Goal: Information Seeking & Learning: Learn about a topic

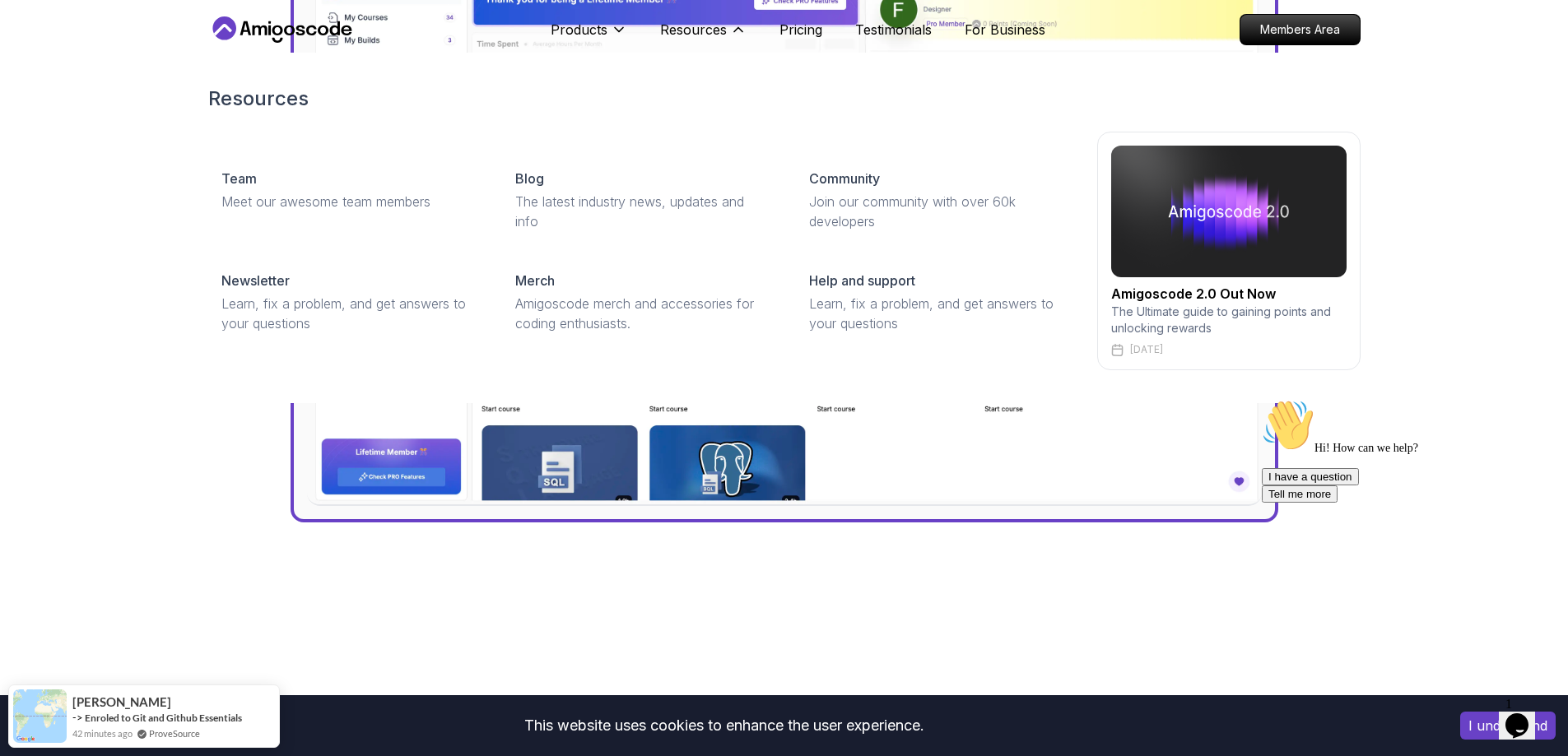
scroll to position [740, 0]
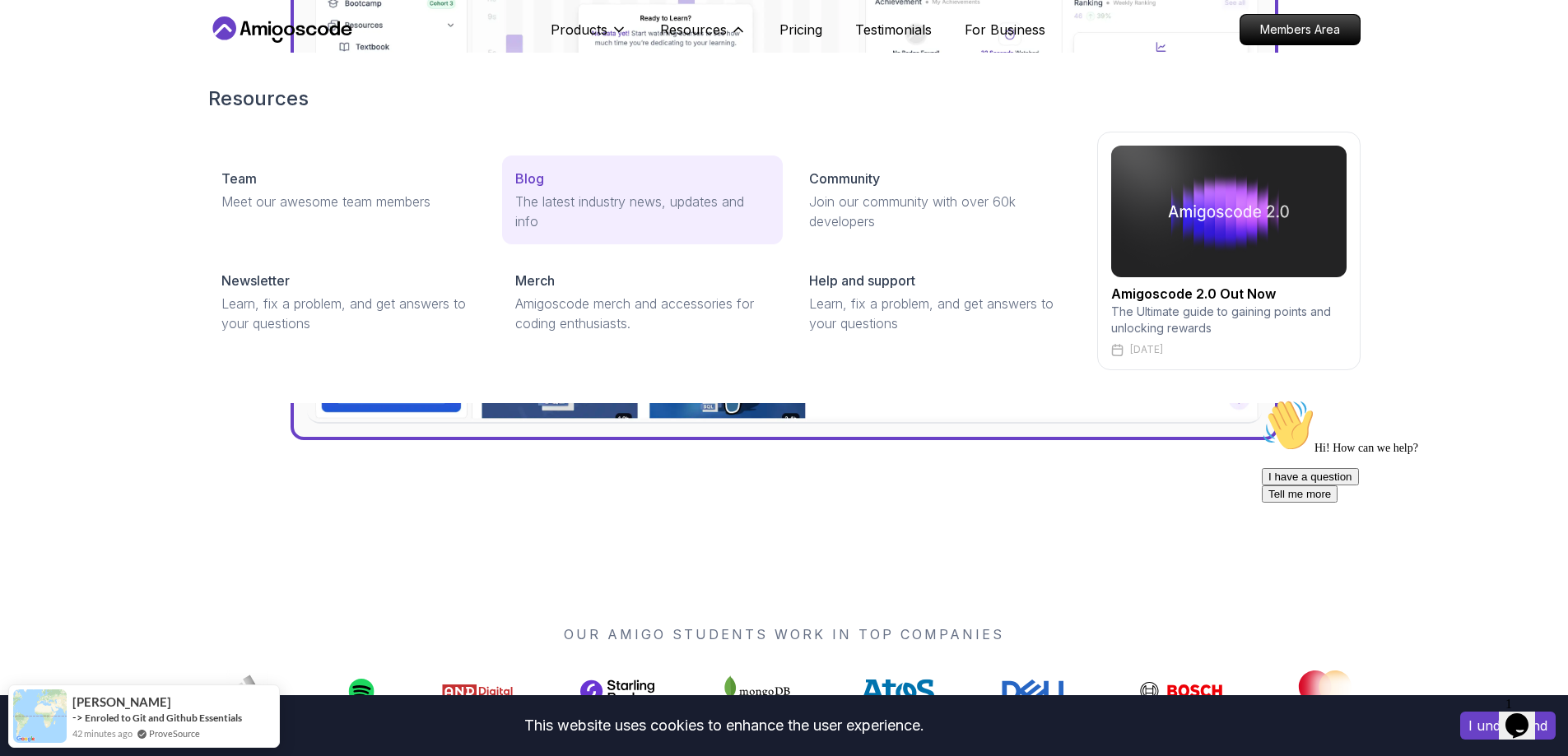
click at [526, 203] on p "The latest industry news, updates and info" at bounding box center [643, 211] width 255 height 39
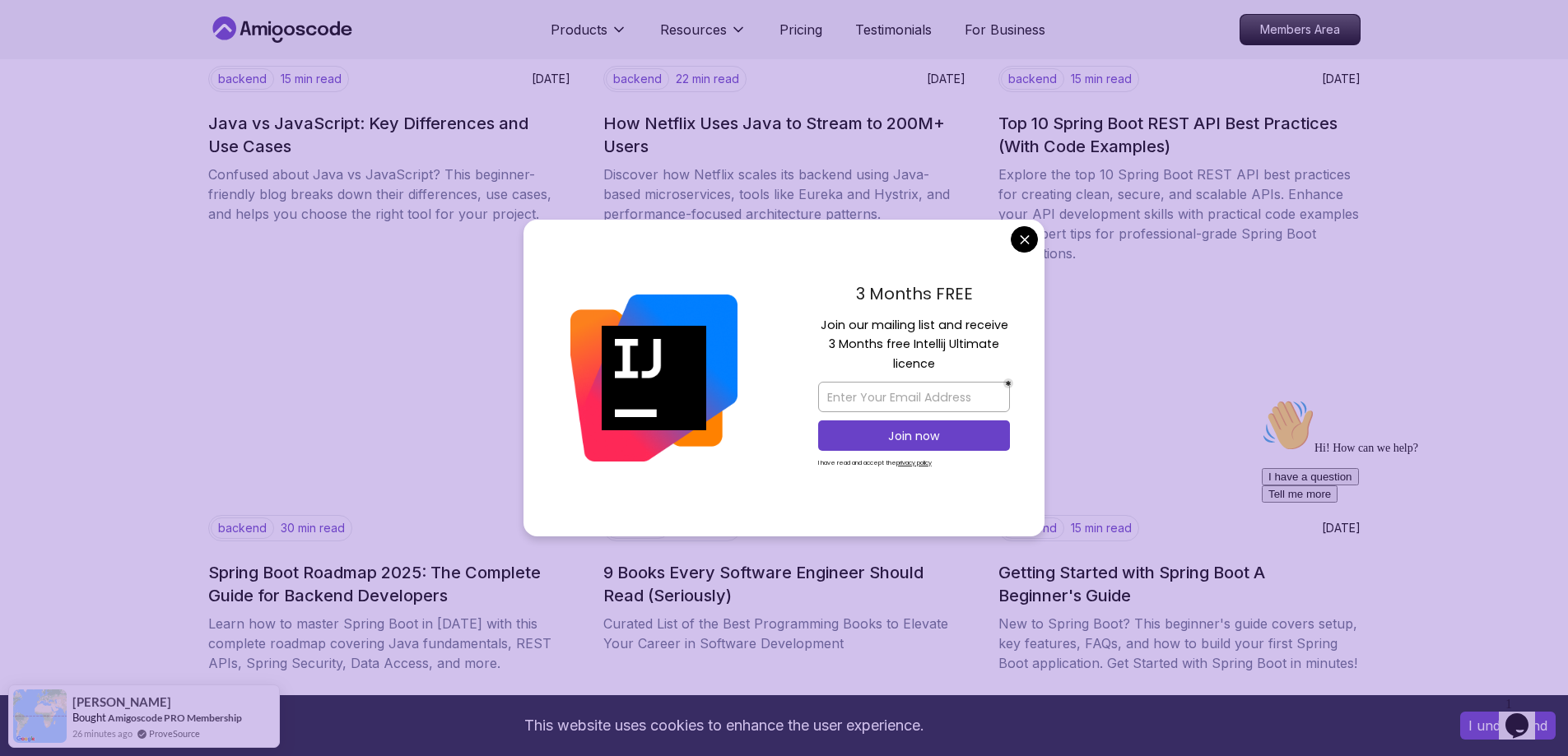
scroll to position [1892, 0]
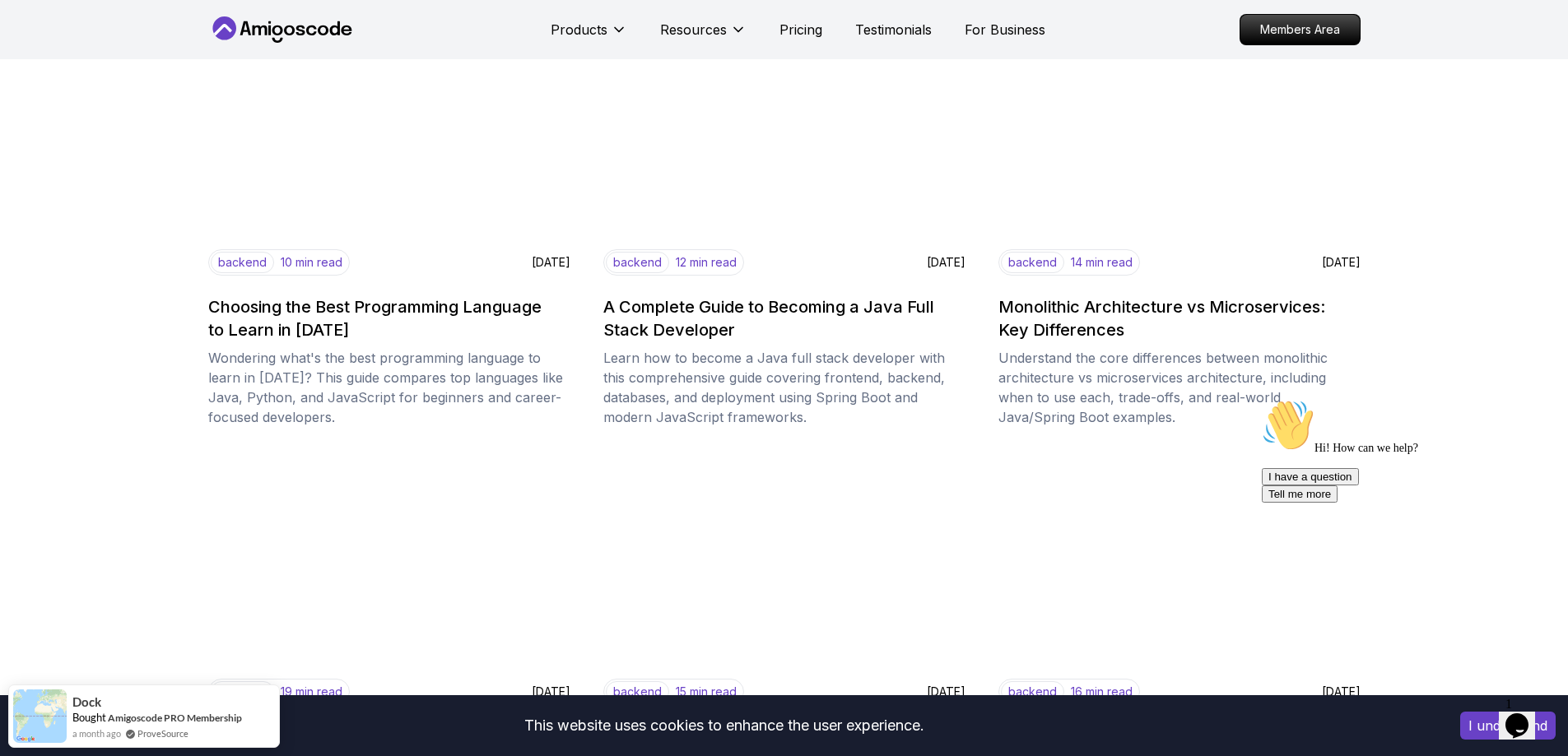
scroll to position [1474, 0]
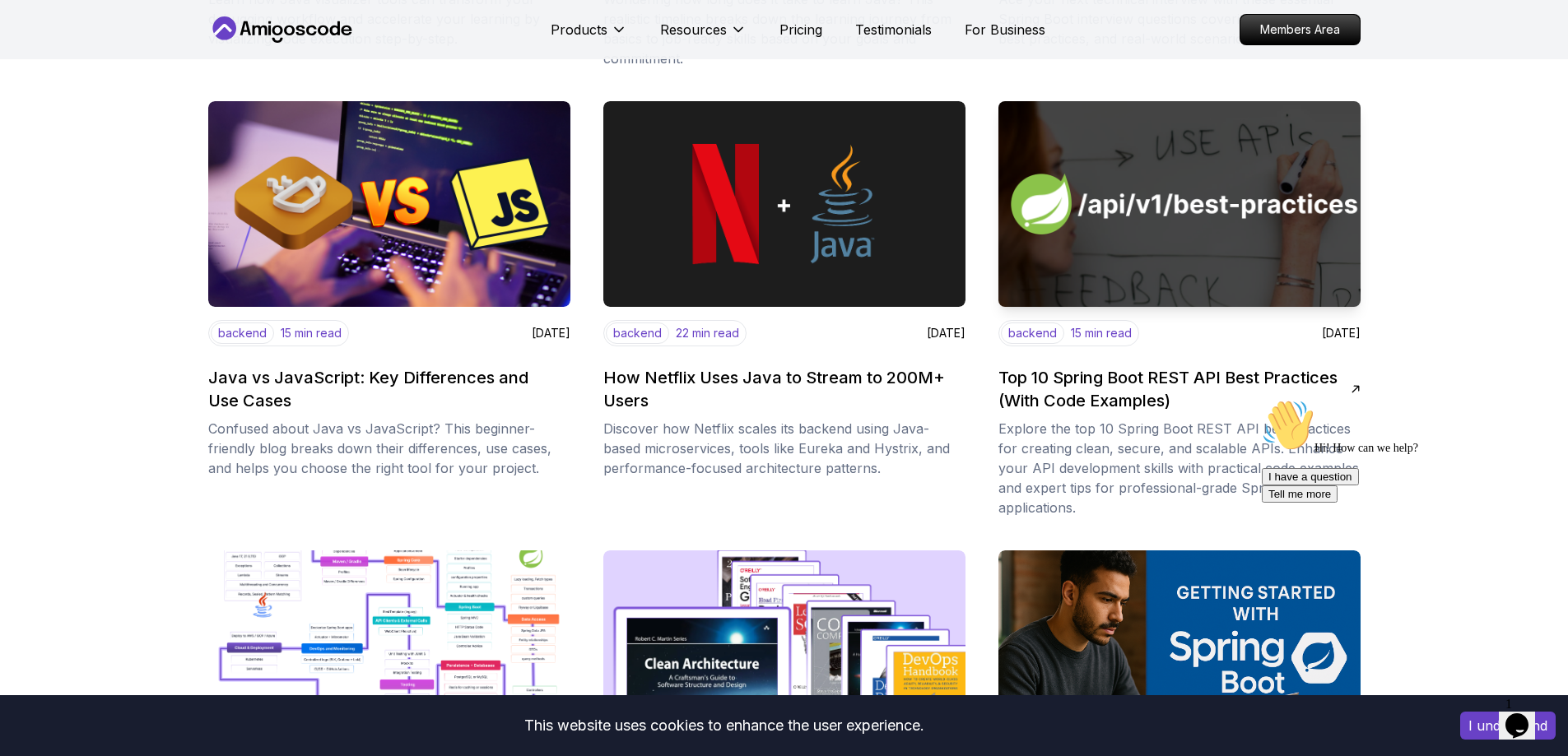
click at [1182, 366] on h2 "Top 10 Spring Boot REST API Best Practices (With Code Examples)" at bounding box center [1174, 389] width 353 height 46
click at [1175, 373] on h2 "Top 10 Spring Boot REST API Best Practices (With Code Examples)" at bounding box center [1174, 389] width 353 height 46
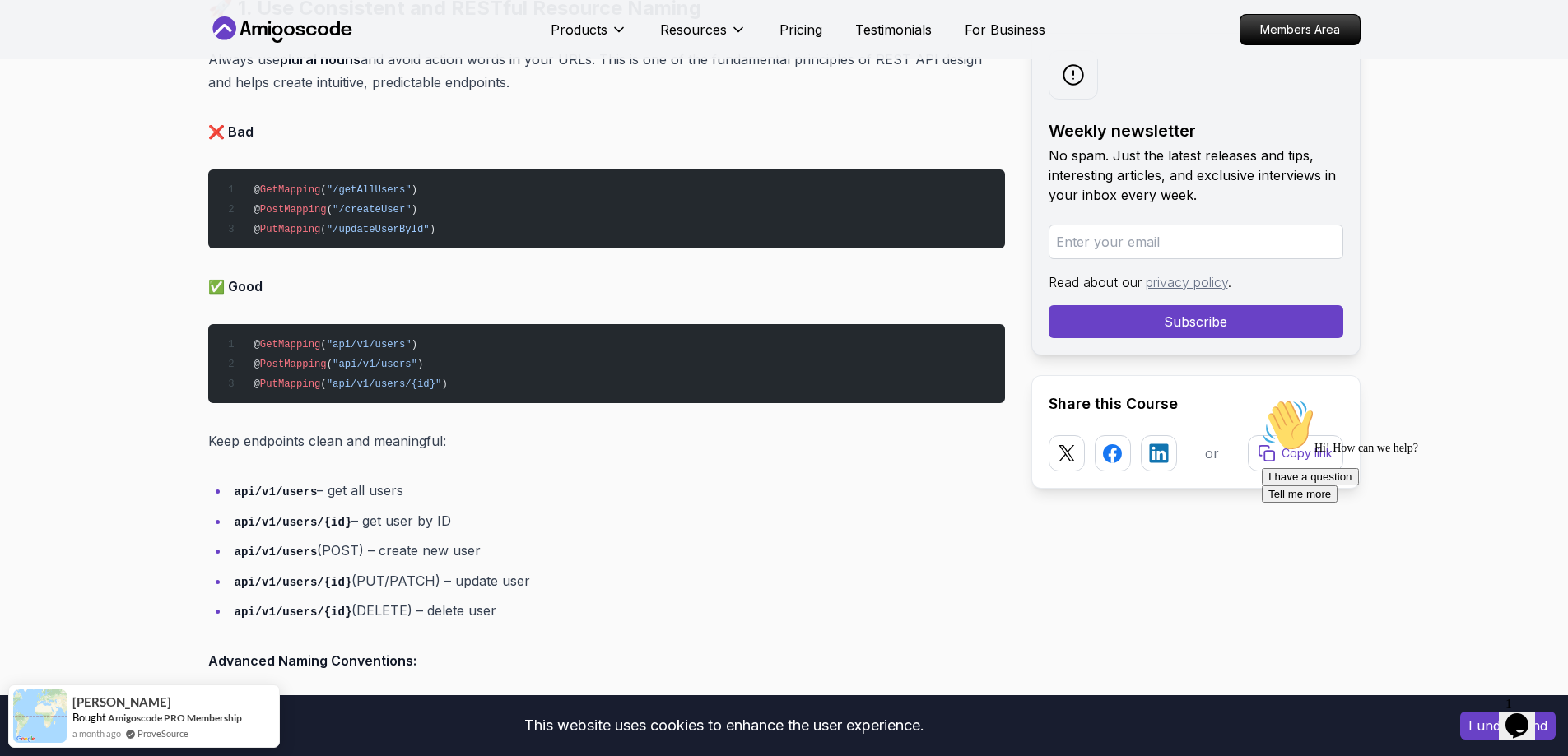
scroll to position [1562, 0]
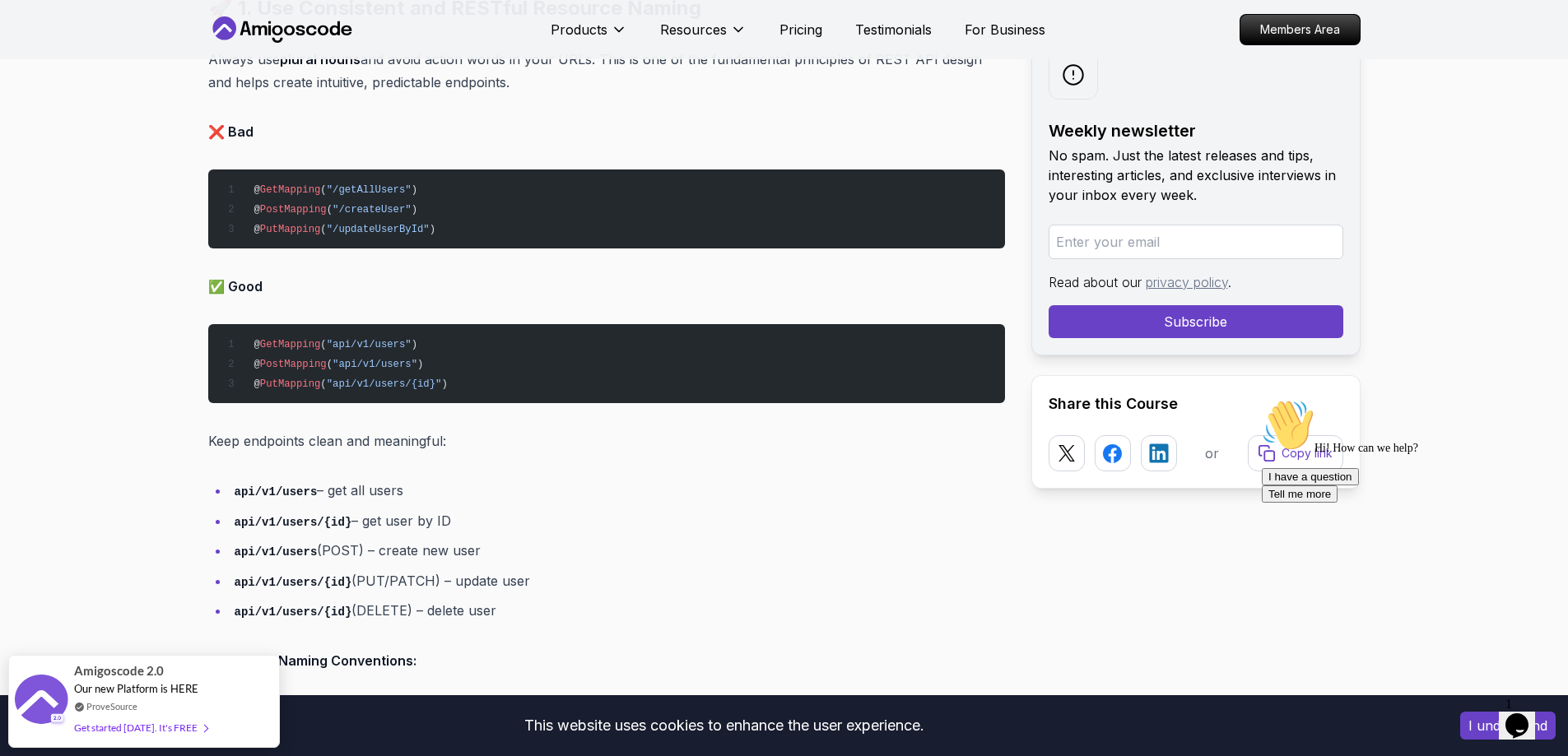
scroll to position [1727, 0]
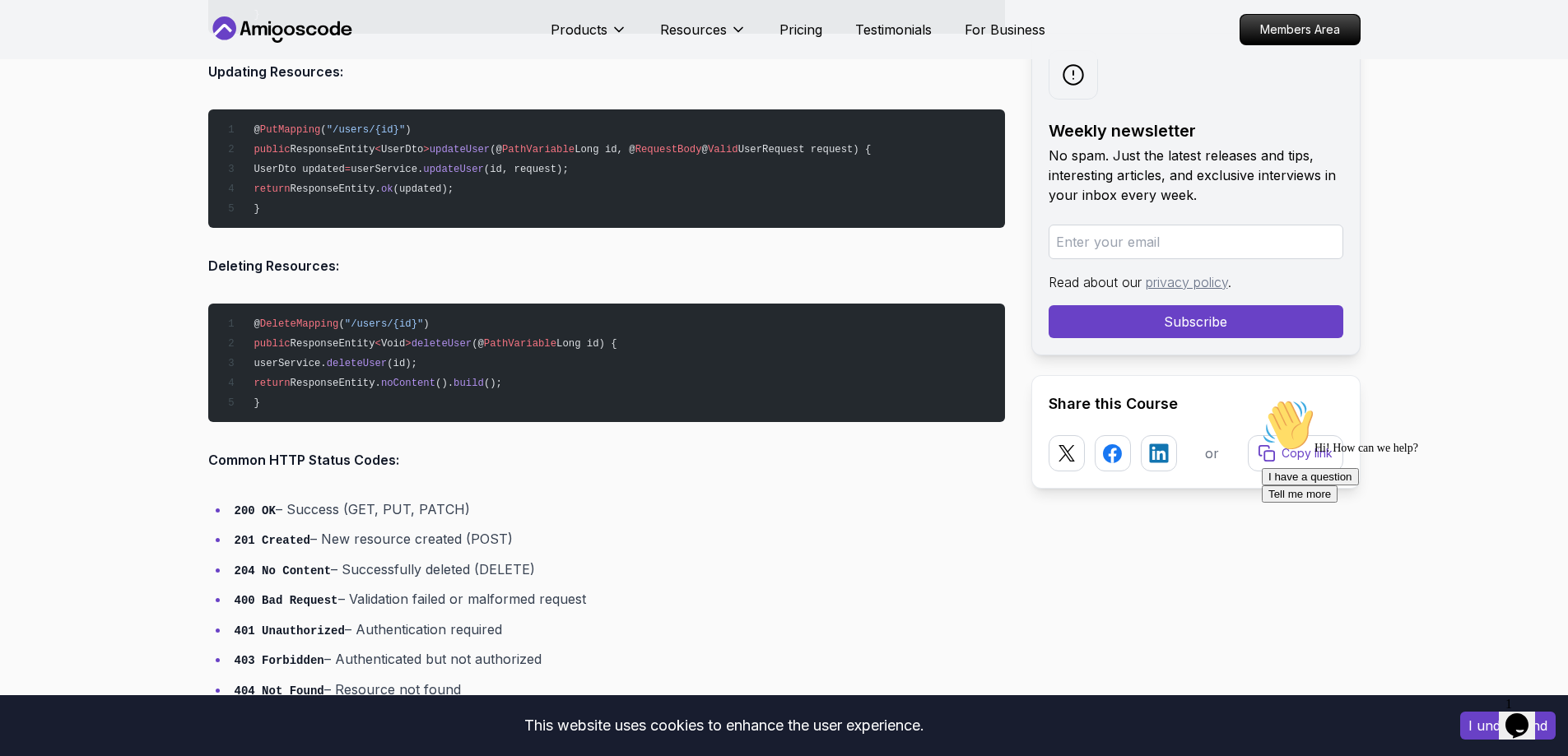
scroll to position [3454, 0]
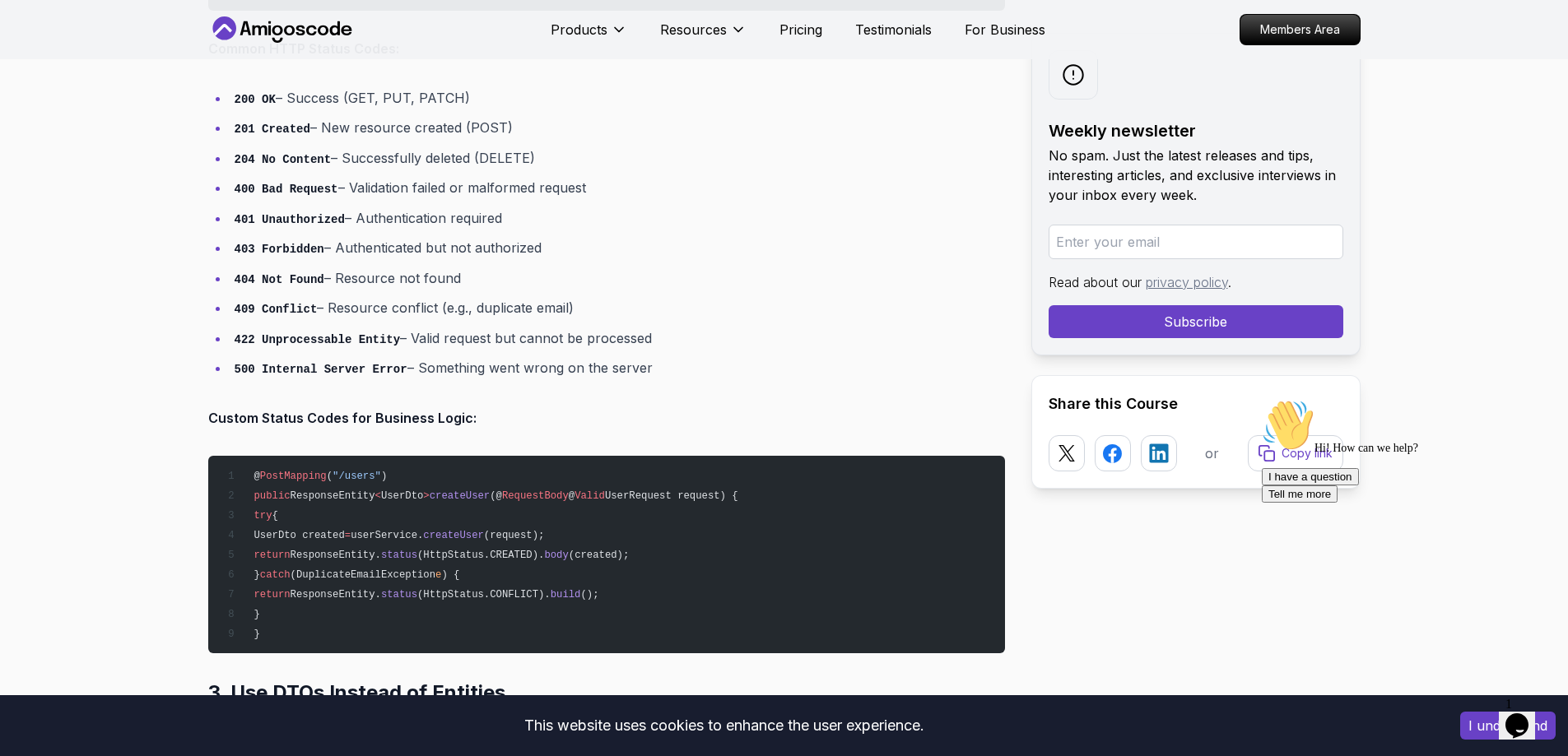
drag, startPoint x: 372, startPoint y: 12, endPoint x: 1442, endPoint y: 165, distance: 1080.9
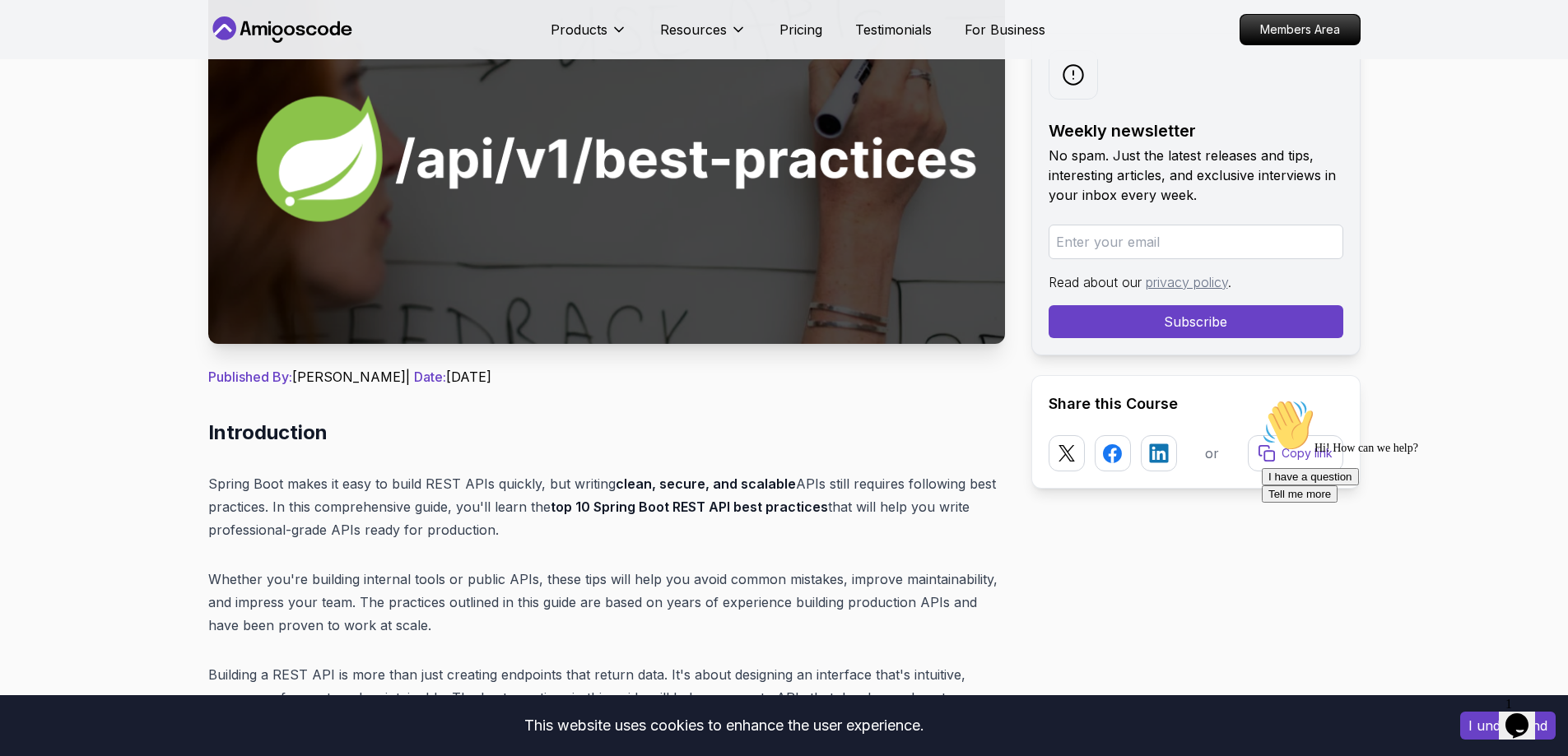
scroll to position [0, 0]
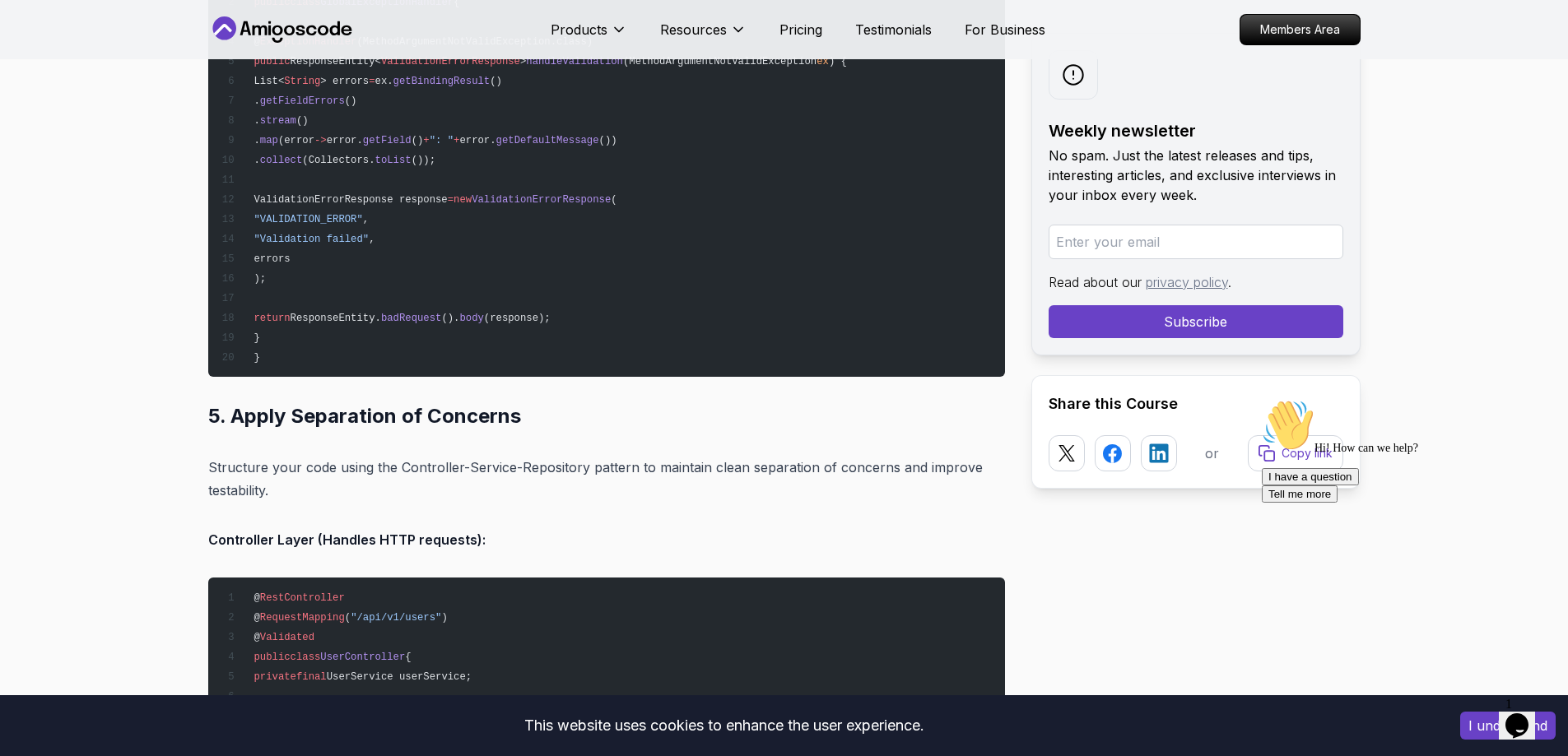
scroll to position [7567, 0]
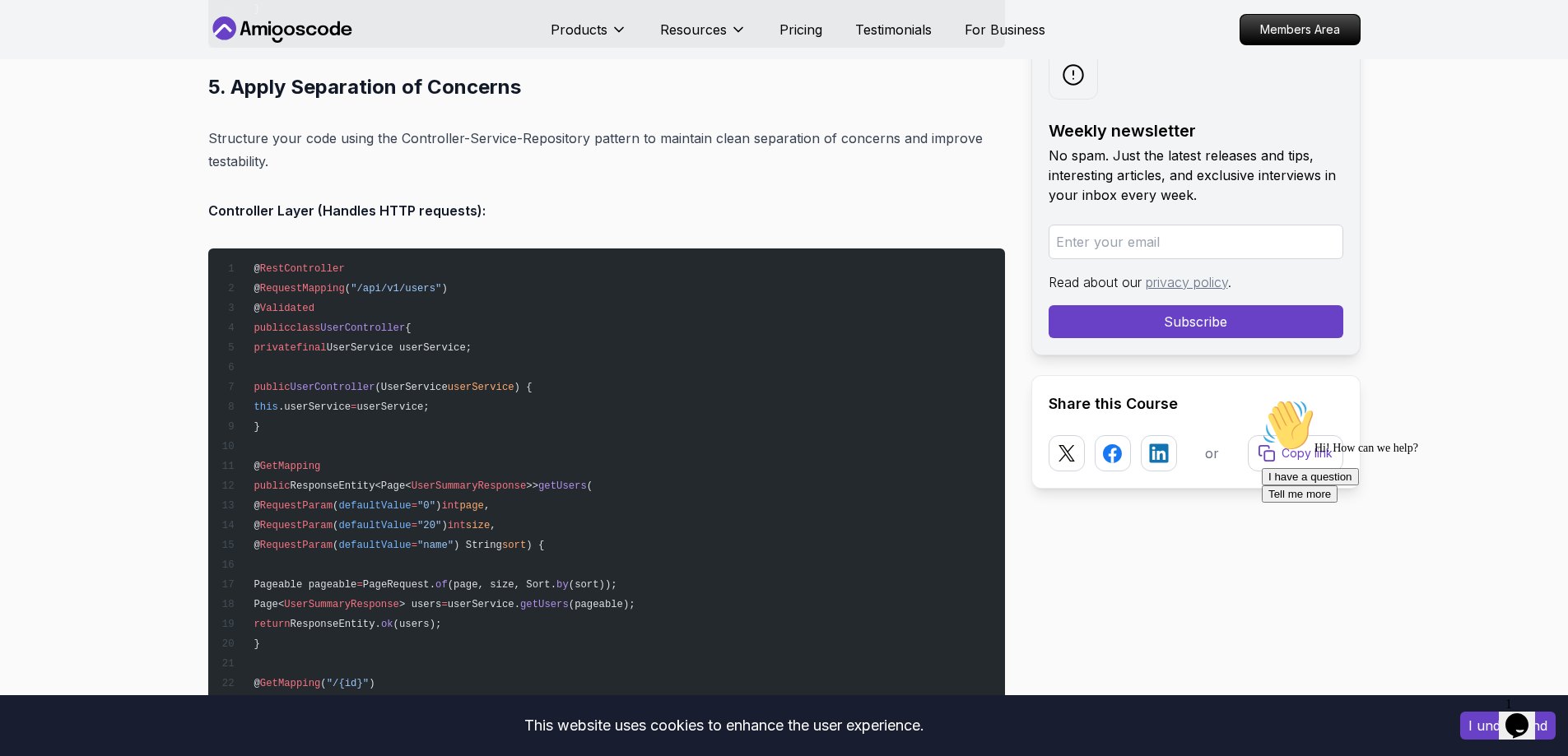
drag, startPoint x: 1519, startPoint y: 714, endPoint x: 1652, endPoint y: 915, distance: 241.0
click html "1 Opens Chat This icon Opens the chat window."
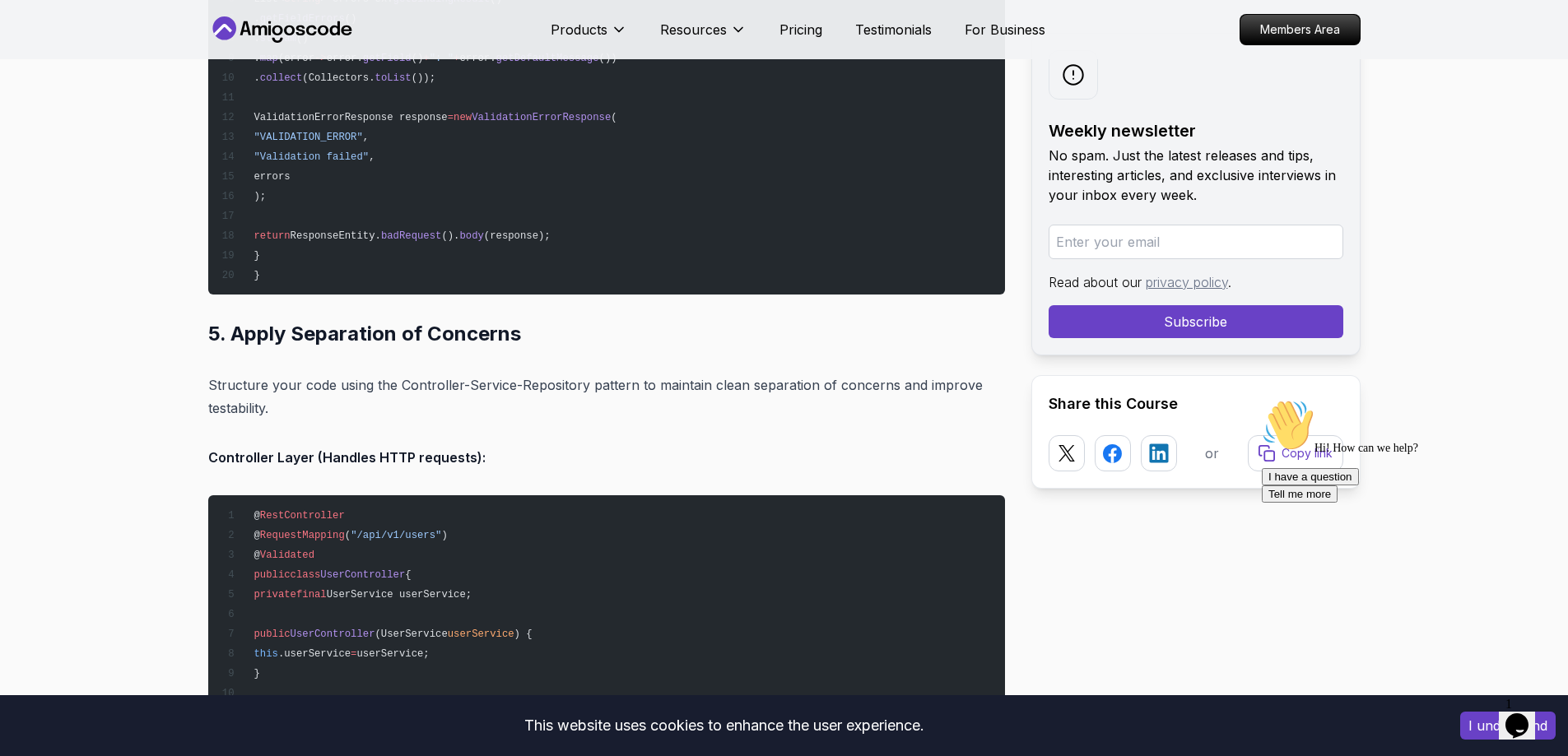
click at [1470, 728] on button "I understand" at bounding box center [1507, 725] width 96 height 28
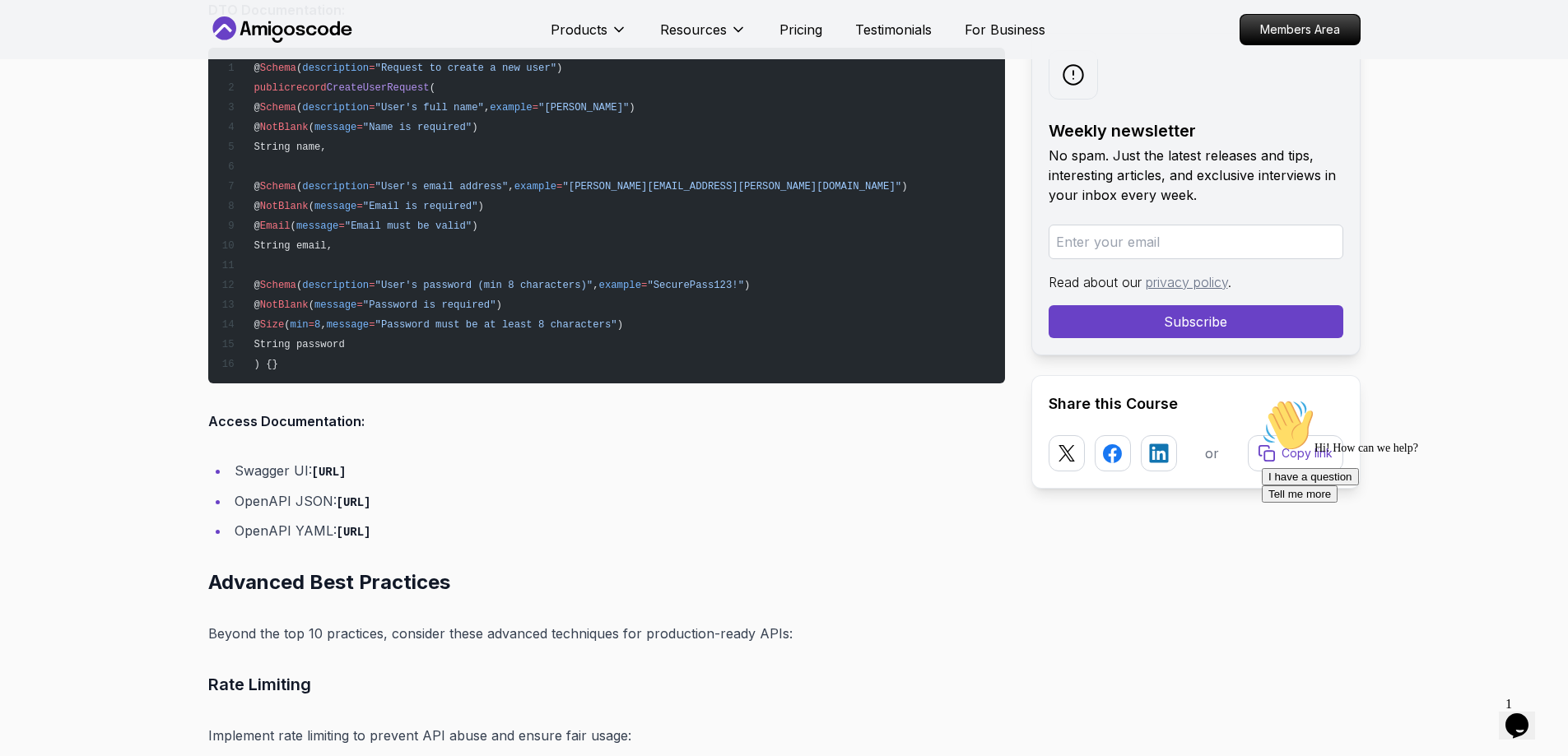
scroll to position [19493, 0]
